Goal: Transaction & Acquisition: Purchase product/service

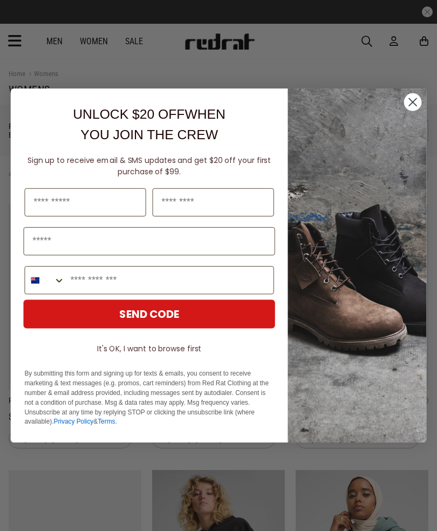
click at [416, 100] on circle "Close dialog" at bounding box center [413, 102] width 18 height 18
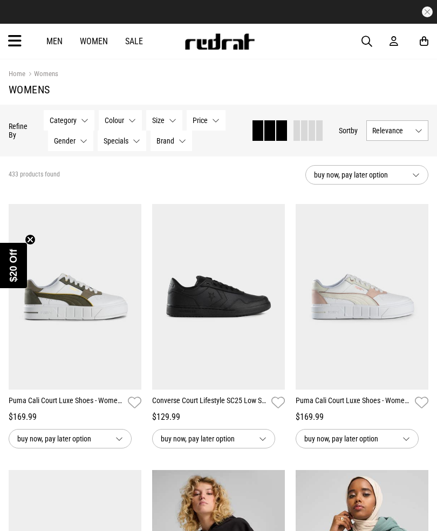
click at [84, 123] on button "Category None selected" at bounding box center [69, 120] width 51 height 21
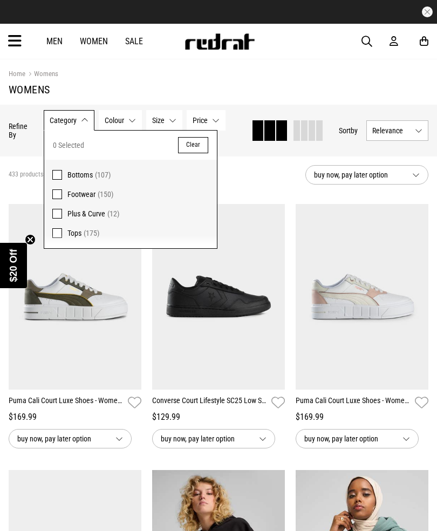
click at [61, 234] on span at bounding box center [57, 233] width 10 height 10
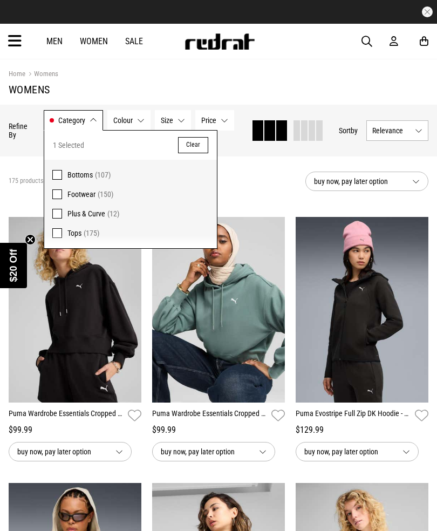
click at [63, 172] on label "Bottoms (107)" at bounding box center [130, 172] width 173 height 25
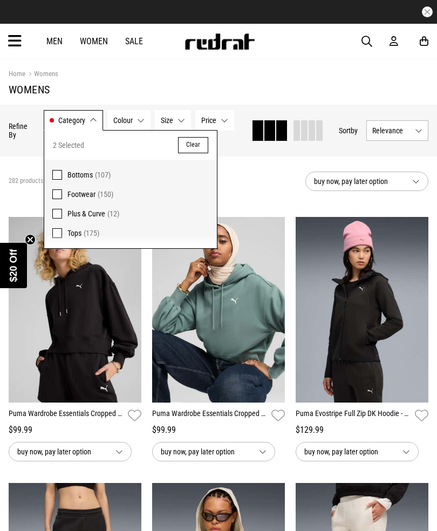
click at [63, 215] on label "Plus & Curve (12)" at bounding box center [130, 213] width 173 height 19
click at [172, 121] on span "Size" at bounding box center [167, 120] width 12 height 9
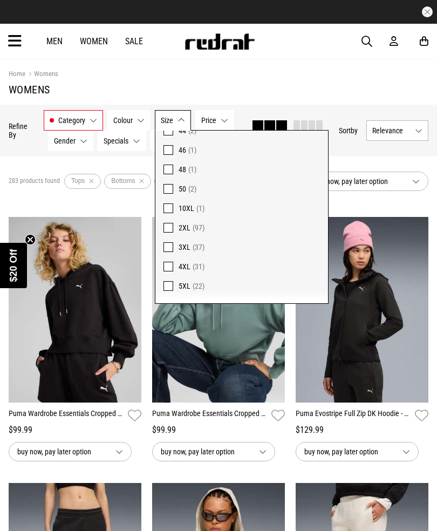
scroll to position [356, 0]
click at [170, 246] on span at bounding box center [169, 247] width 10 height 10
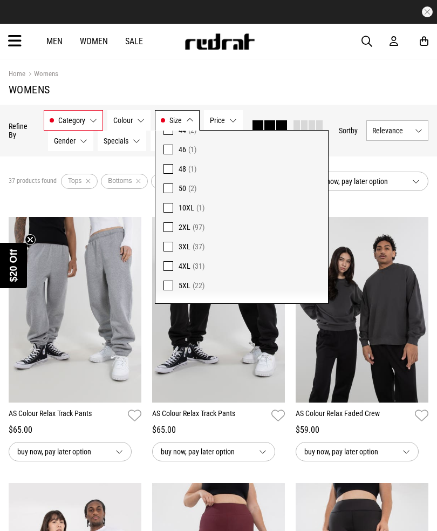
click at [173, 224] on label "2XL (97)" at bounding box center [242, 227] width 173 height 19
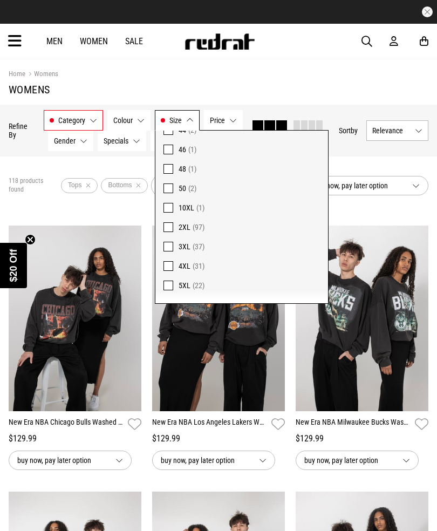
click at [175, 263] on label "4XL (31)" at bounding box center [242, 265] width 173 height 19
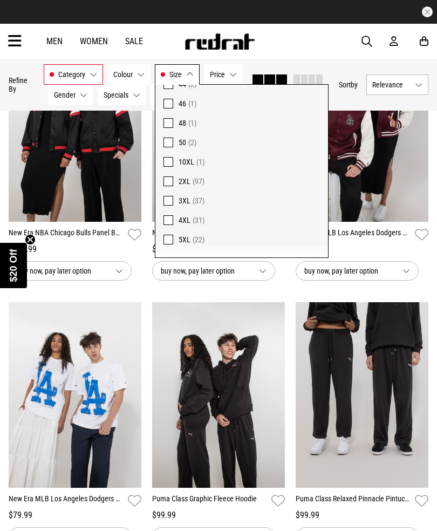
scroll to position [463, 0]
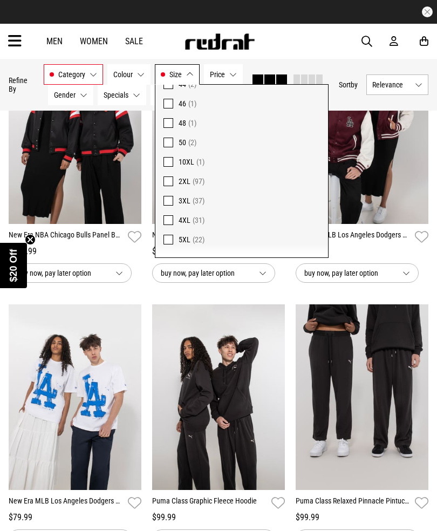
click at [222, 70] on div "Category Tops, Bottoms, Plus & Curve Category 3 Selected Clear Bottoms (35) Plu…" at bounding box center [143, 84] width 199 height 41
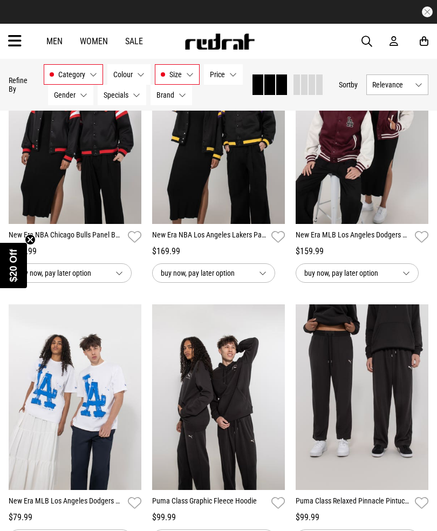
click at [15, 38] on icon at bounding box center [14, 41] width 13 height 18
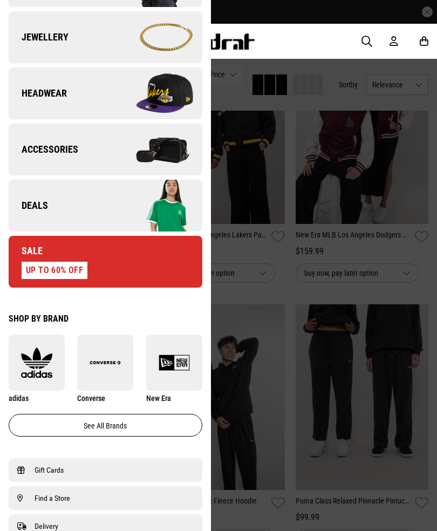
scroll to position [332, 0]
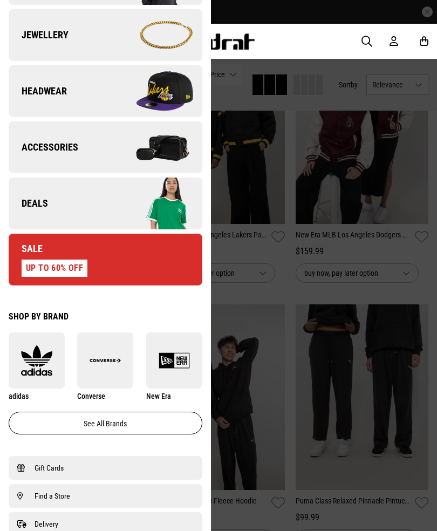
click at [102, 255] on link "Sale UP TO 60% OFF" at bounding box center [106, 260] width 194 height 52
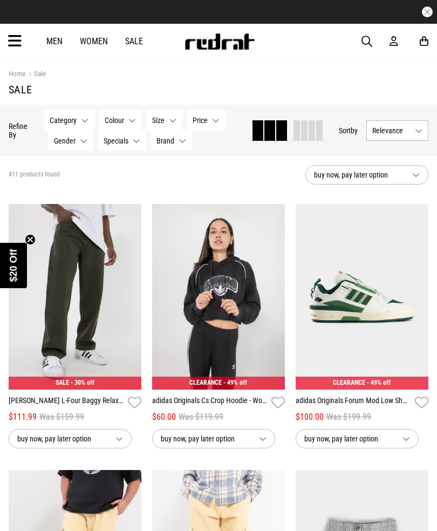
click at [173, 116] on button "Size None selected" at bounding box center [164, 120] width 36 height 21
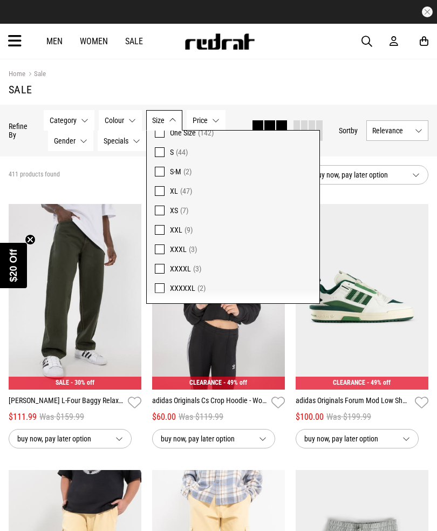
scroll to position [819, 0]
click at [161, 248] on span at bounding box center [160, 250] width 10 height 10
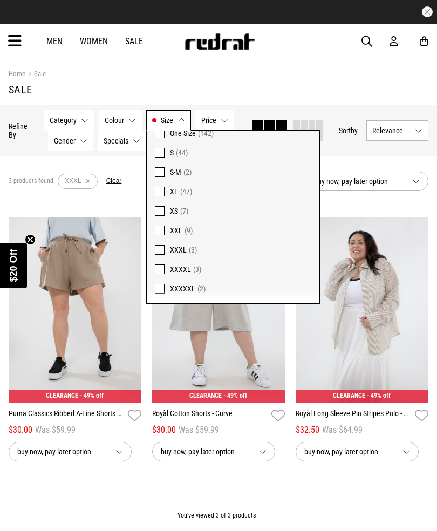
click at [166, 228] on label "XXL (9)" at bounding box center [233, 230] width 173 height 19
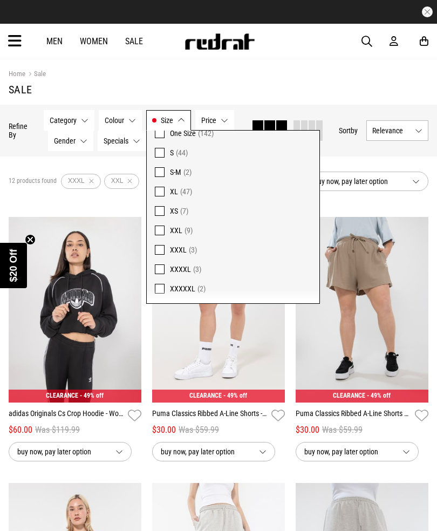
click at [168, 263] on label "XXXXL (3)" at bounding box center [233, 269] width 173 height 19
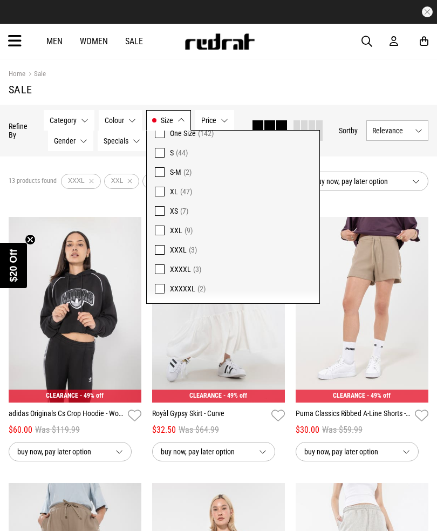
click at [341, 73] on div "Home Sale" at bounding box center [219, 74] width 420 height 12
